Goal: Navigation & Orientation: Find specific page/section

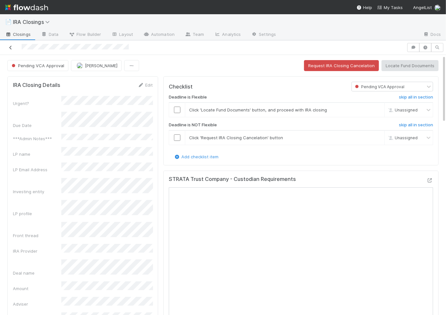
click at [12, 48] on icon at bounding box center [10, 48] width 6 height 4
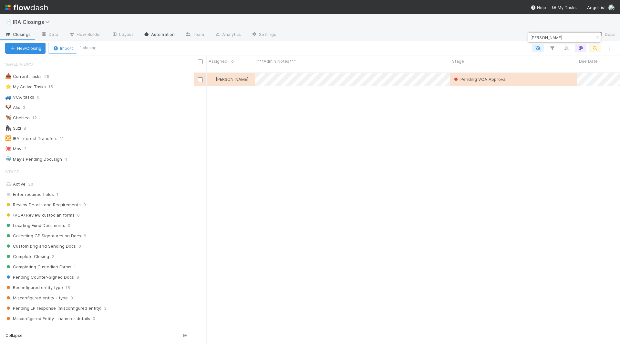
scroll to position [277, 426]
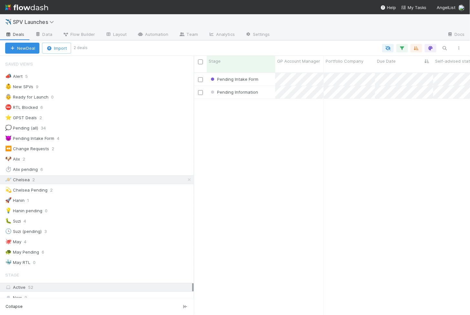
scroll to position [248, 276]
